Goal: Use online tool/utility: Utilize a website feature to perform a specific function

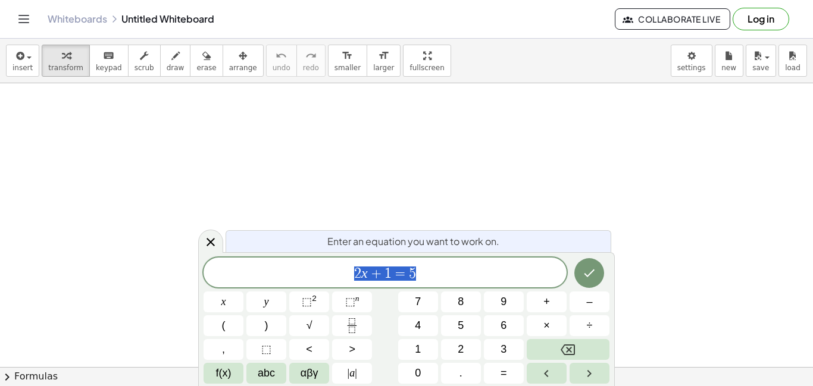
scroll to position [1, 0]
click at [785, 28] on div "Log in" at bounding box center [766, 19] width 66 height 23
click at [768, 23] on button "Log in" at bounding box center [761, 19] width 57 height 23
click at [786, 26] on button "Log in" at bounding box center [761, 19] width 57 height 23
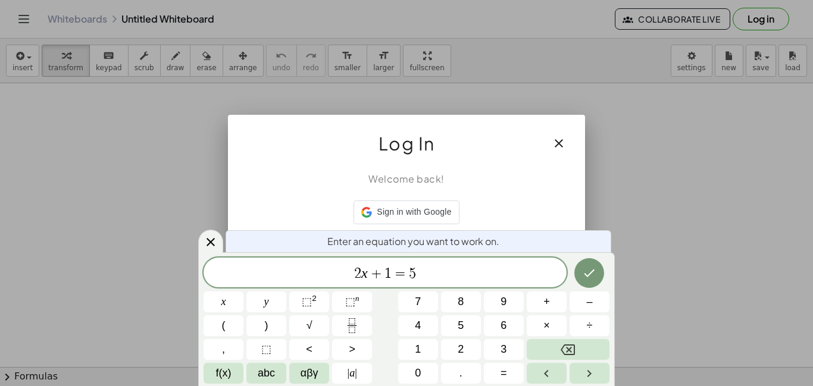
scroll to position [1, 0]
click at [557, 147] on icon "button" at bounding box center [559, 143] width 14 height 14
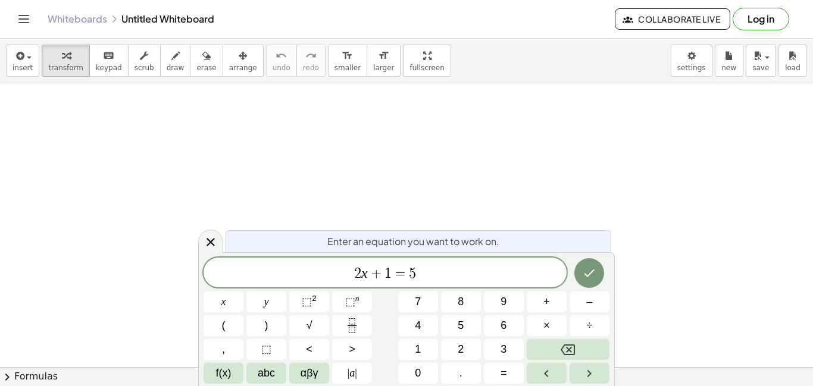
click at [516, 294] on button "9" at bounding box center [504, 302] width 40 height 21
click at [602, 355] on button "Backspace" at bounding box center [568, 349] width 83 height 21
click at [599, 355] on button "Backspace" at bounding box center [568, 349] width 83 height 21
click at [595, 357] on button "Backspace" at bounding box center [568, 349] width 83 height 21
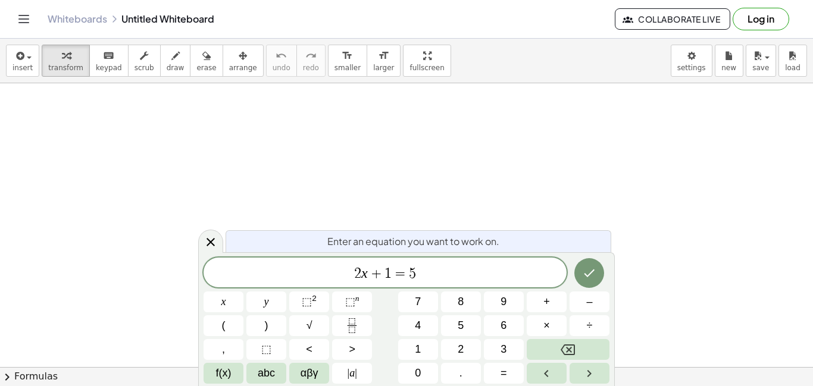
click at [530, 280] on span "​ 2 x + 1 = 5" at bounding box center [385, 273] width 363 height 17
click at [590, 351] on button "Backspace" at bounding box center [568, 349] width 83 height 21
click at [592, 351] on button "Backspace" at bounding box center [568, 349] width 83 height 21
click at [590, 350] on button "Backspace" at bounding box center [568, 349] width 83 height 21
click at [593, 350] on button "Backspace" at bounding box center [568, 349] width 83 height 21
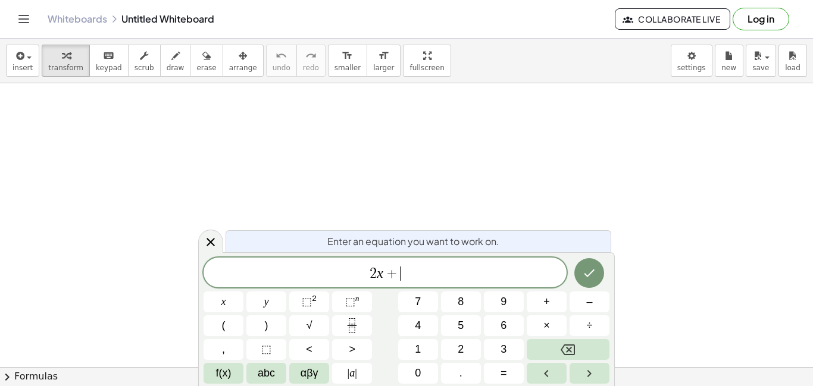
click at [593, 352] on button "Backspace" at bounding box center [568, 349] width 83 height 21
click at [593, 355] on button "Backspace" at bounding box center [568, 349] width 83 height 21
click at [589, 355] on button "Backspace" at bounding box center [568, 349] width 83 height 21
click at [235, 306] on button "x" at bounding box center [224, 302] width 40 height 21
click at [585, 318] on button "÷" at bounding box center [589, 325] width 40 height 21
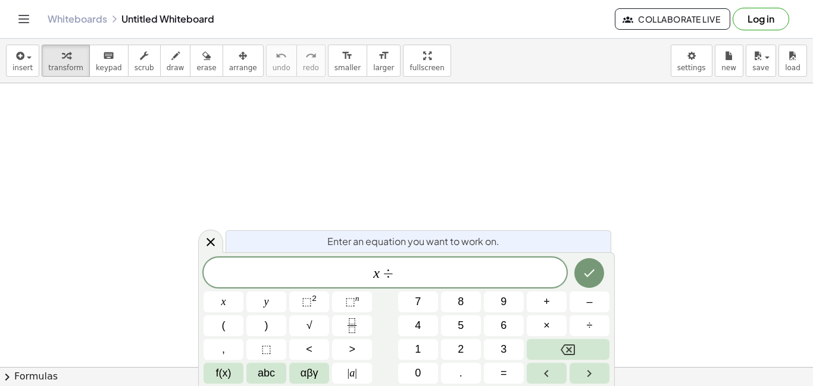
click at [593, 301] on button "–" at bounding box center [589, 302] width 40 height 21
click at [585, 357] on button "Backspace" at bounding box center [568, 349] width 83 height 21
click at [580, 357] on button "Backspace" at bounding box center [568, 349] width 83 height 21
click at [593, 306] on button "–" at bounding box center [589, 302] width 40 height 21
click at [420, 330] on span "4" at bounding box center [418, 326] width 6 height 16
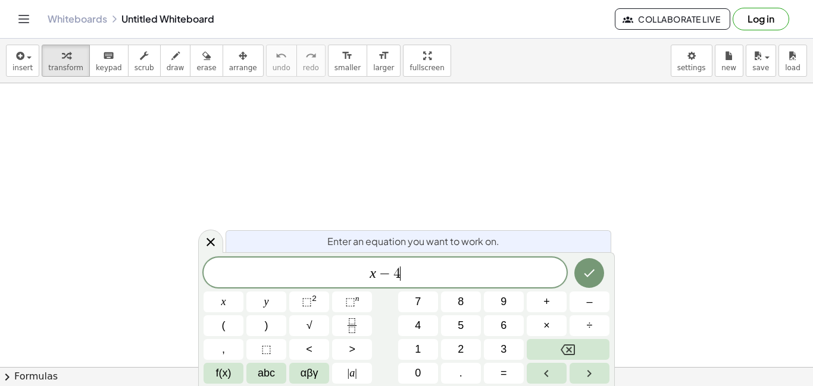
click at [508, 382] on button "=" at bounding box center [504, 373] width 40 height 21
click at [514, 334] on button "6" at bounding box center [504, 325] width 40 height 21
